Goal: Information Seeking & Learning: Learn about a topic

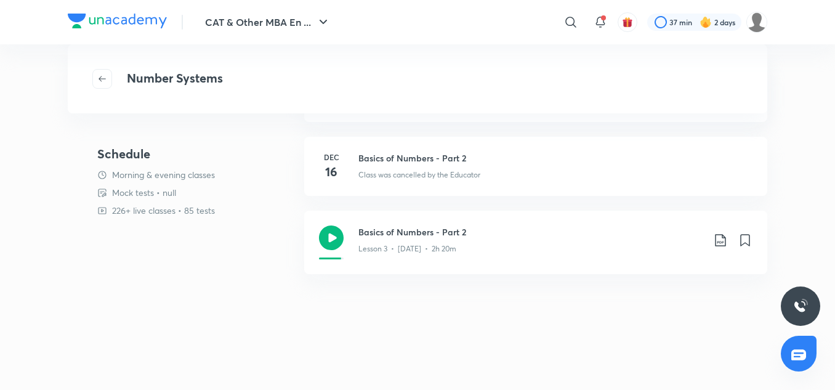
scroll to position [246, 0]
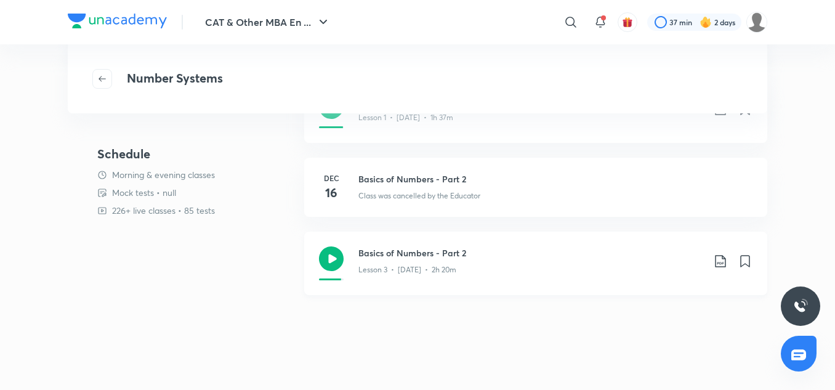
click at [340, 259] on icon at bounding box center [331, 258] width 25 height 25
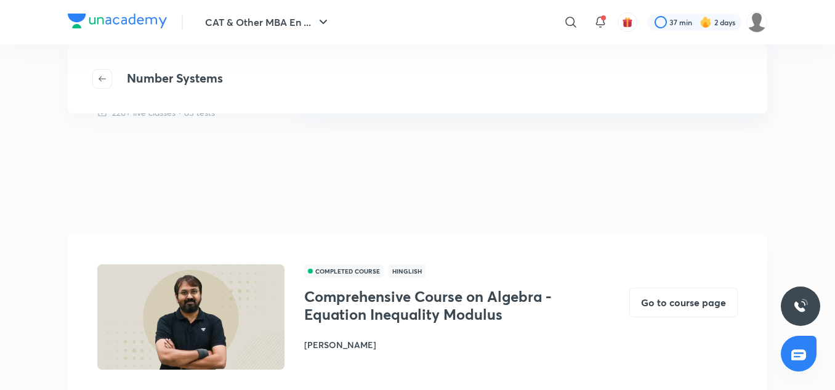
scroll to position [616, 0]
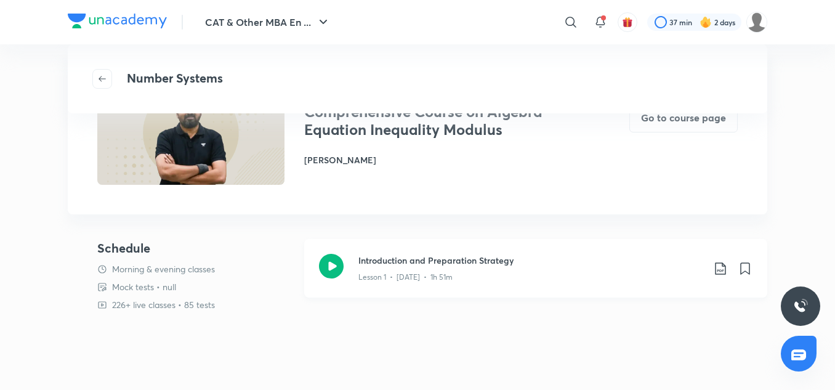
click at [332, 267] on icon at bounding box center [331, 266] width 25 height 25
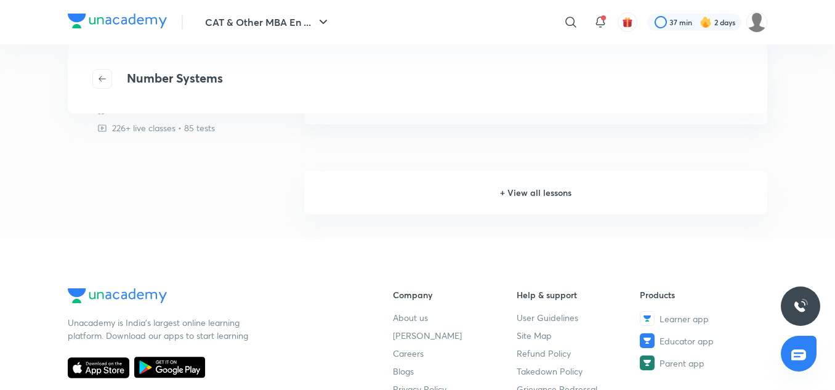
scroll to position [1293, 0]
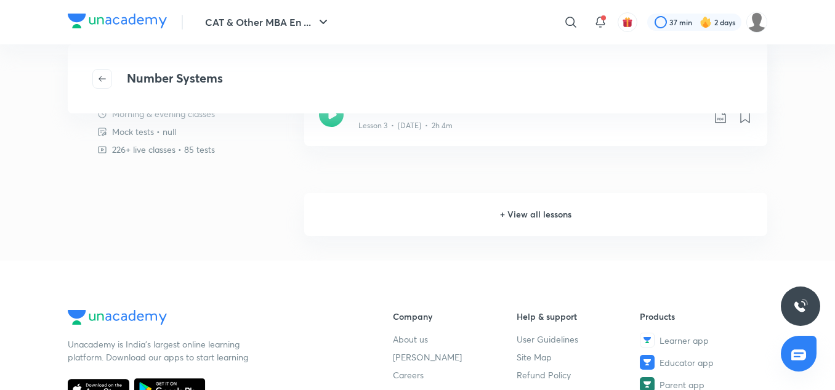
click at [478, 225] on h6 "+ View all lessons" at bounding box center [535, 214] width 463 height 43
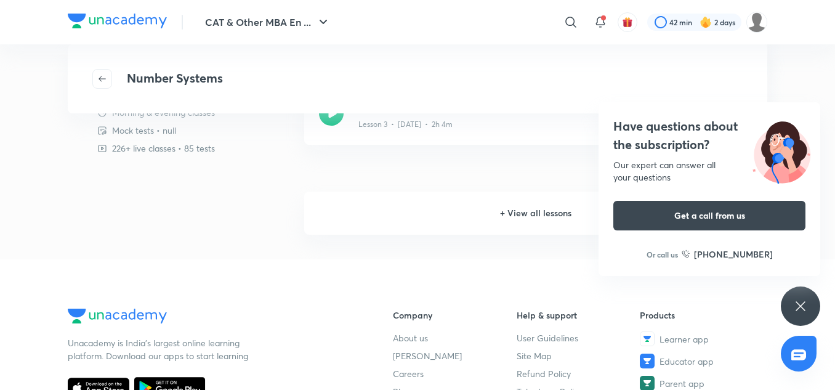
scroll to position [1293, 0]
click at [808, 308] on div "Have questions about the subscription? Our expert can answer all your questions…" at bounding box center [800, 305] width 39 height 39
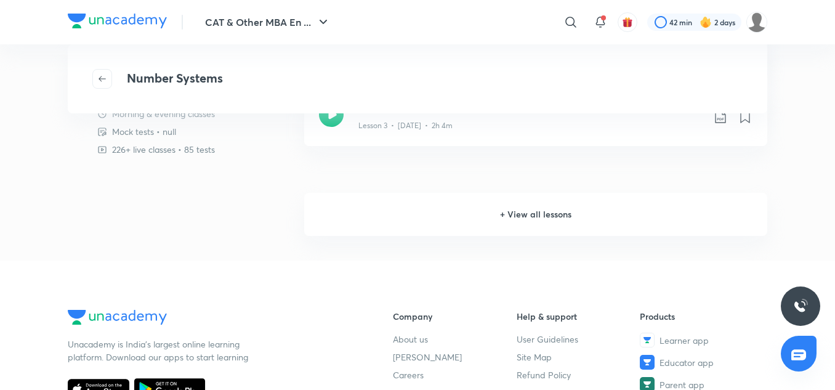
click at [536, 219] on h6 "+ View all lessons" at bounding box center [535, 214] width 463 height 43
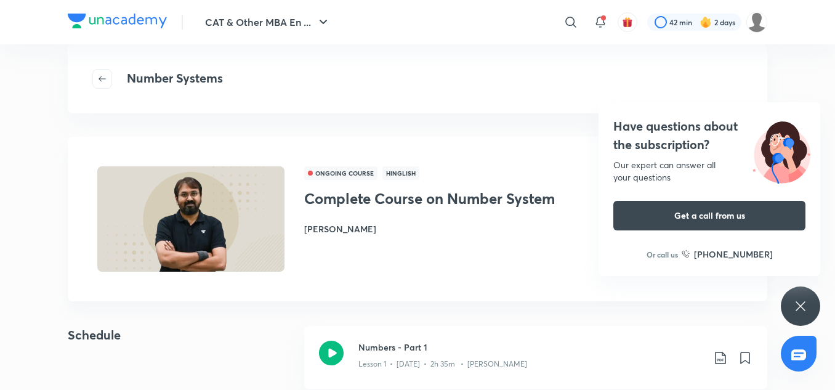
click at [802, 307] on icon at bounding box center [799, 305] width 9 height 9
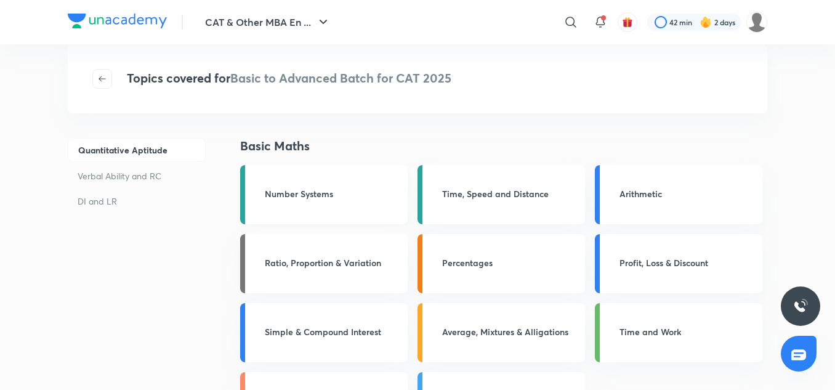
click at [317, 187] on h3 "Number Systems" at bounding box center [332, 193] width 135 height 13
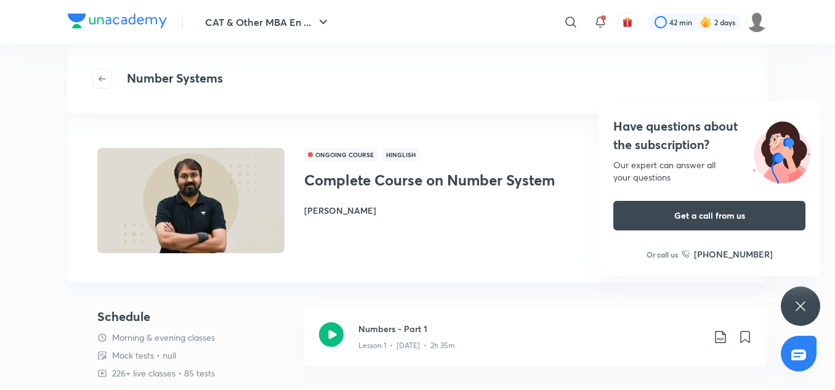
scroll to position [923, 0]
click at [794, 304] on icon at bounding box center [800, 306] width 15 height 15
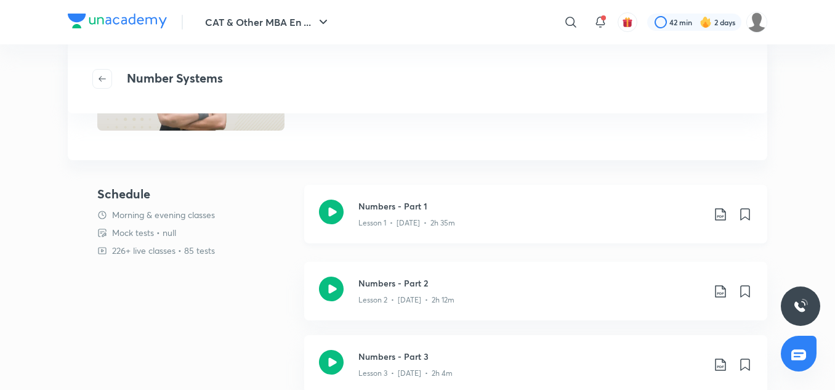
scroll to position [1047, 0]
click at [334, 216] on icon at bounding box center [331, 210] width 25 height 25
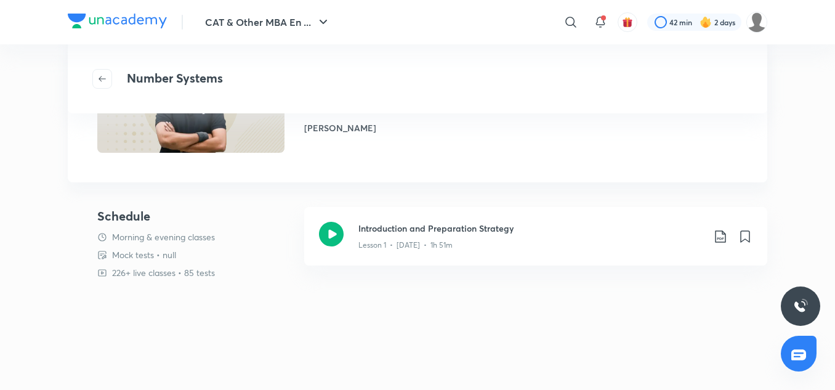
scroll to position [739, 0]
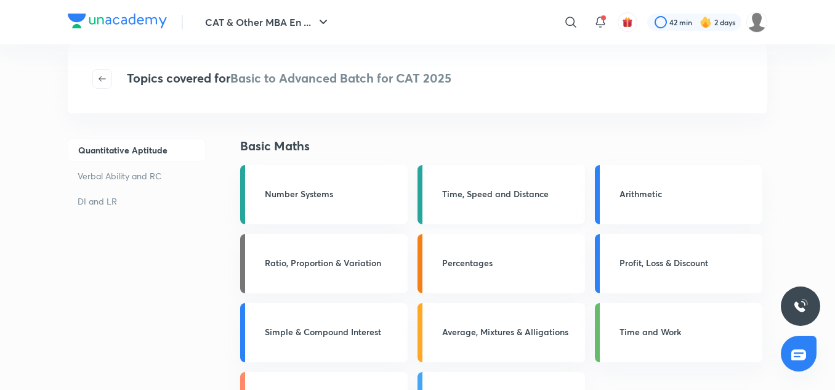
click at [490, 201] on div "Time, Speed and Distance" at bounding box center [509, 194] width 135 height 15
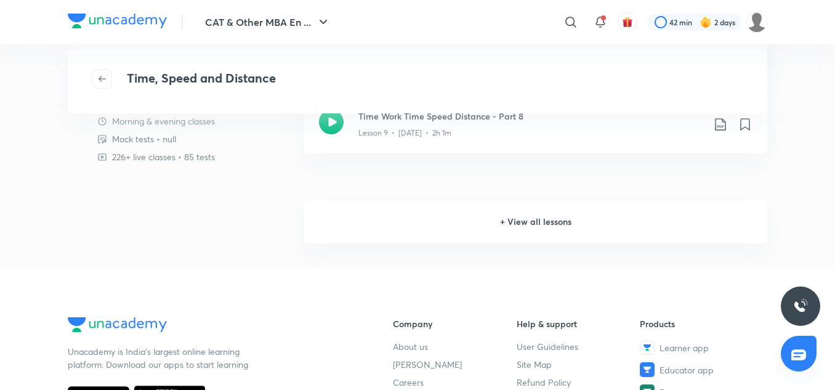
scroll to position [369, 0]
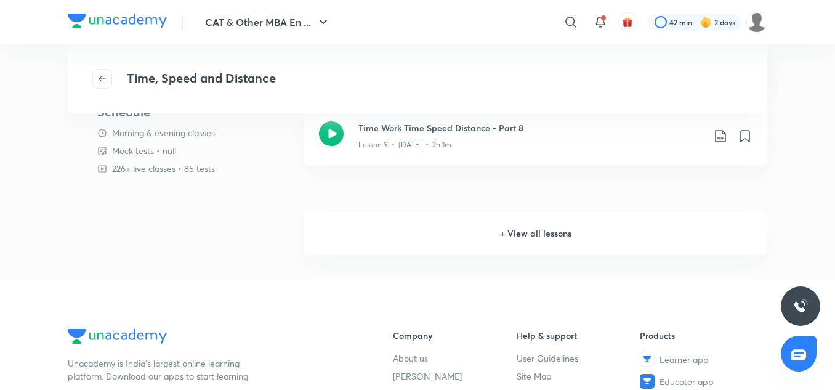
click at [534, 237] on h6 "+ View all lessons" at bounding box center [535, 233] width 463 height 43
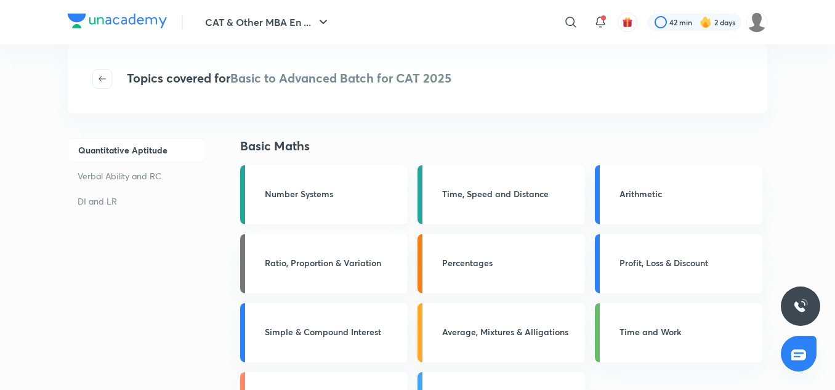
click at [339, 200] on div "Number Systems" at bounding box center [332, 194] width 135 height 15
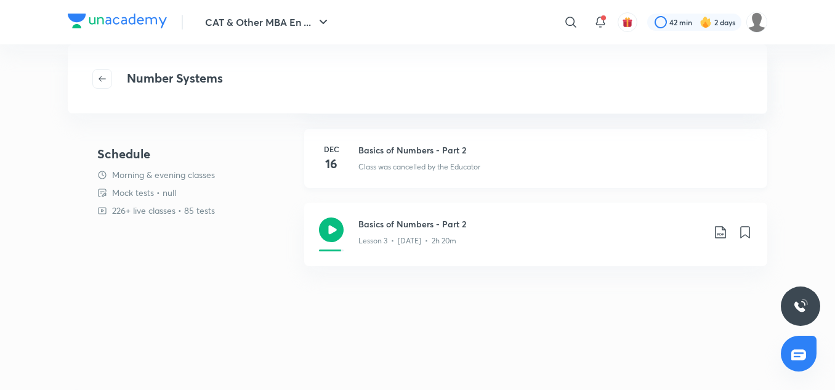
scroll to position [369, 0]
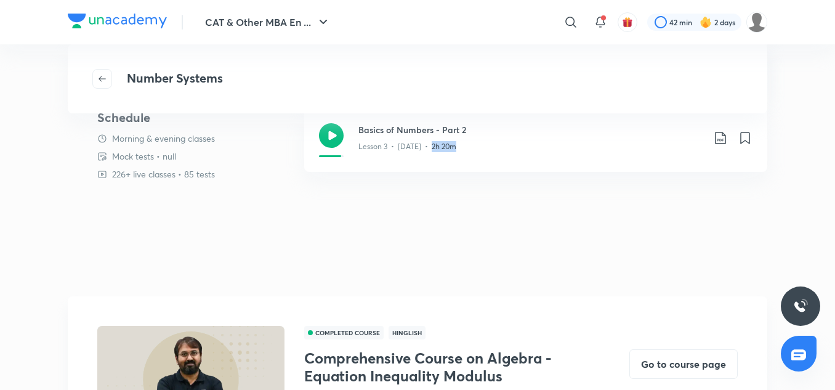
drag, startPoint x: 431, startPoint y: 244, endPoint x: 591, endPoint y: 212, distance: 163.1
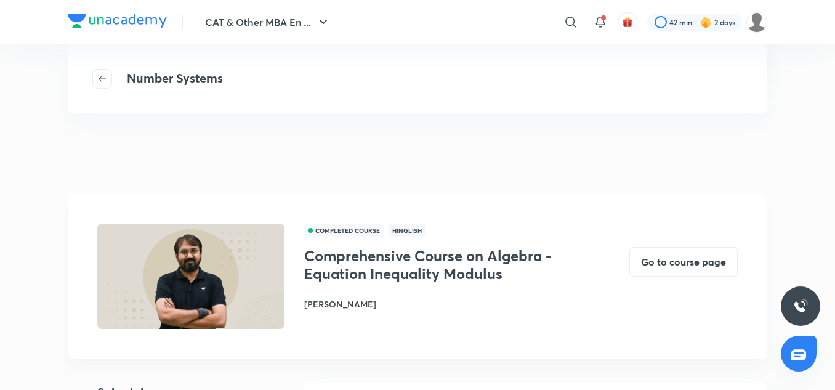
scroll to position [492, 0]
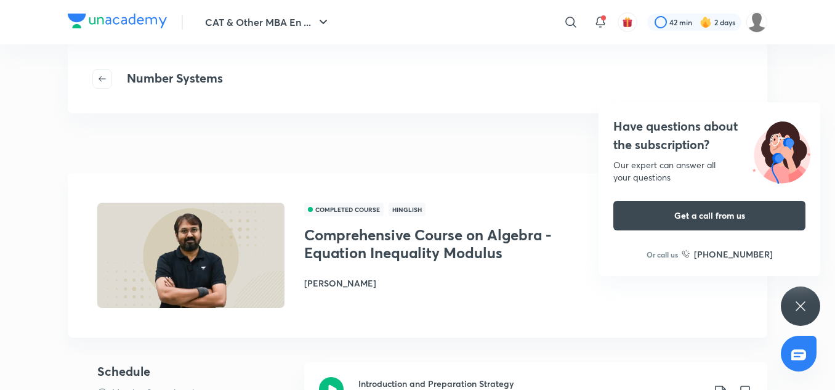
click at [806, 300] on icon at bounding box center [800, 306] width 15 height 15
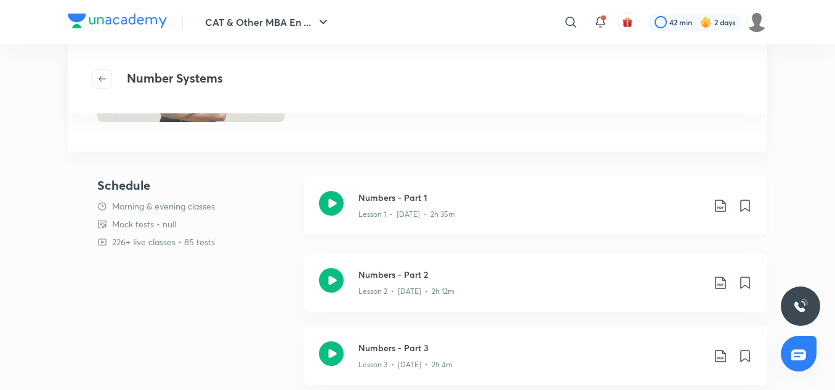
scroll to position [1047, 0]
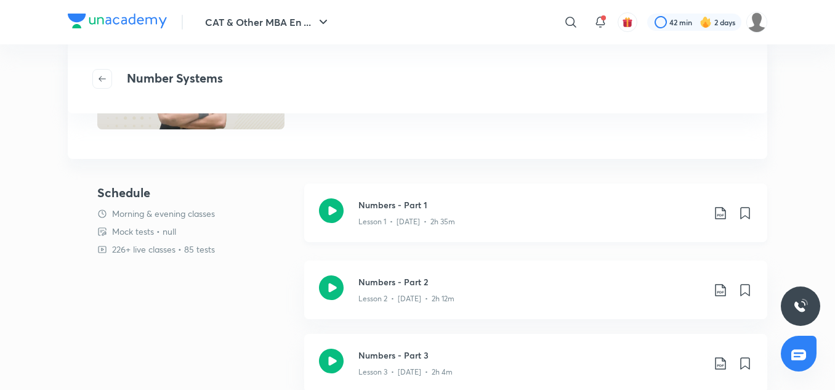
click at [350, 211] on div "Numbers - Part 1 Lesson 1 • Aug 14 • 2h 35m" at bounding box center [535, 212] width 463 height 58
